Goal: Find specific page/section: Find specific page/section

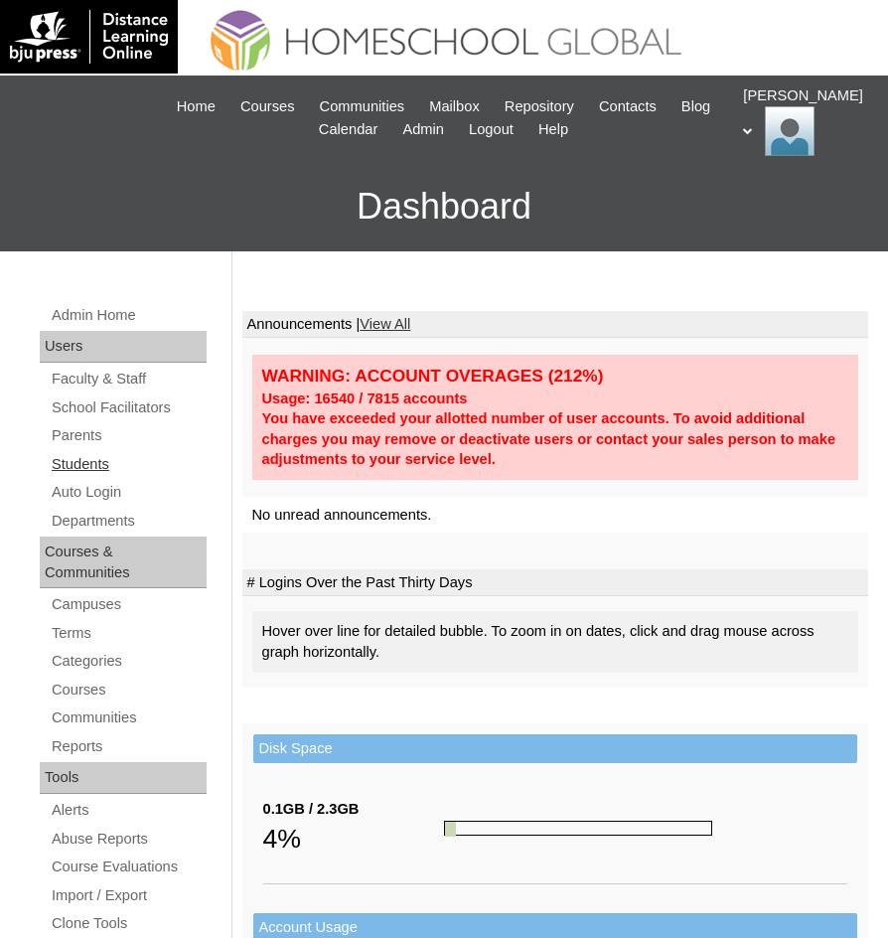
click at [91, 469] on link "Students" at bounding box center [128, 464] width 157 height 25
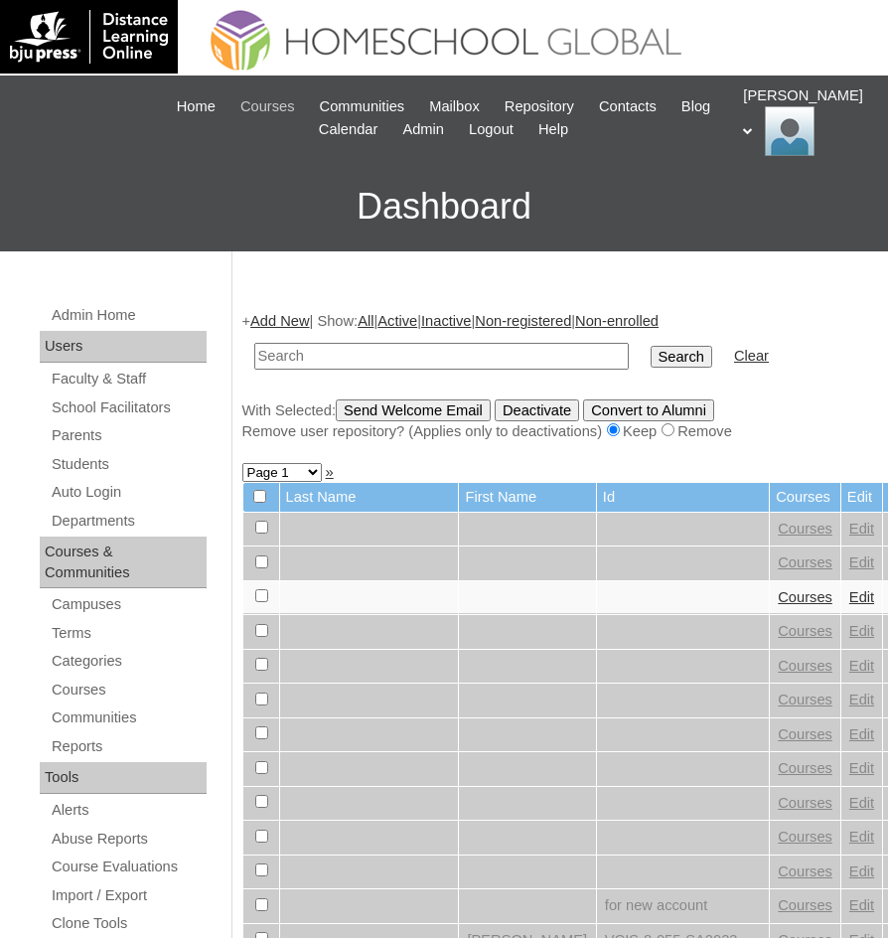
click at [295, 112] on span "Courses" at bounding box center [267, 106] width 55 height 23
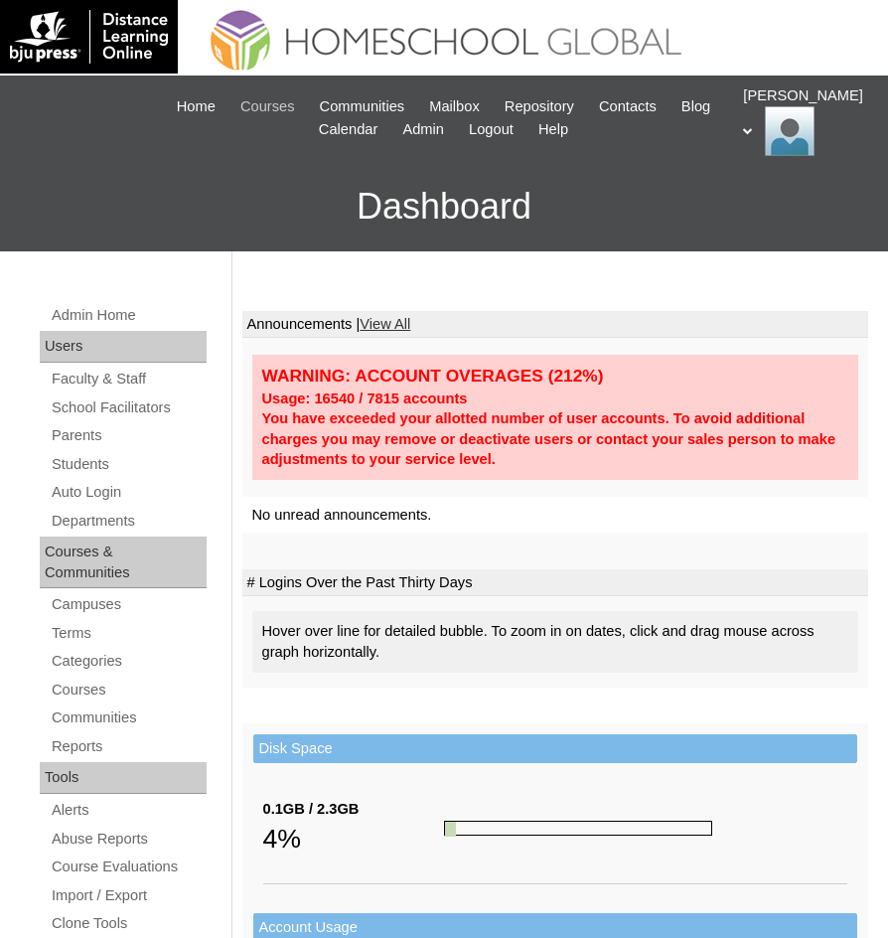
click at [295, 112] on span "Courses" at bounding box center [267, 106] width 55 height 23
